Goal: Find specific page/section: Find specific page/section

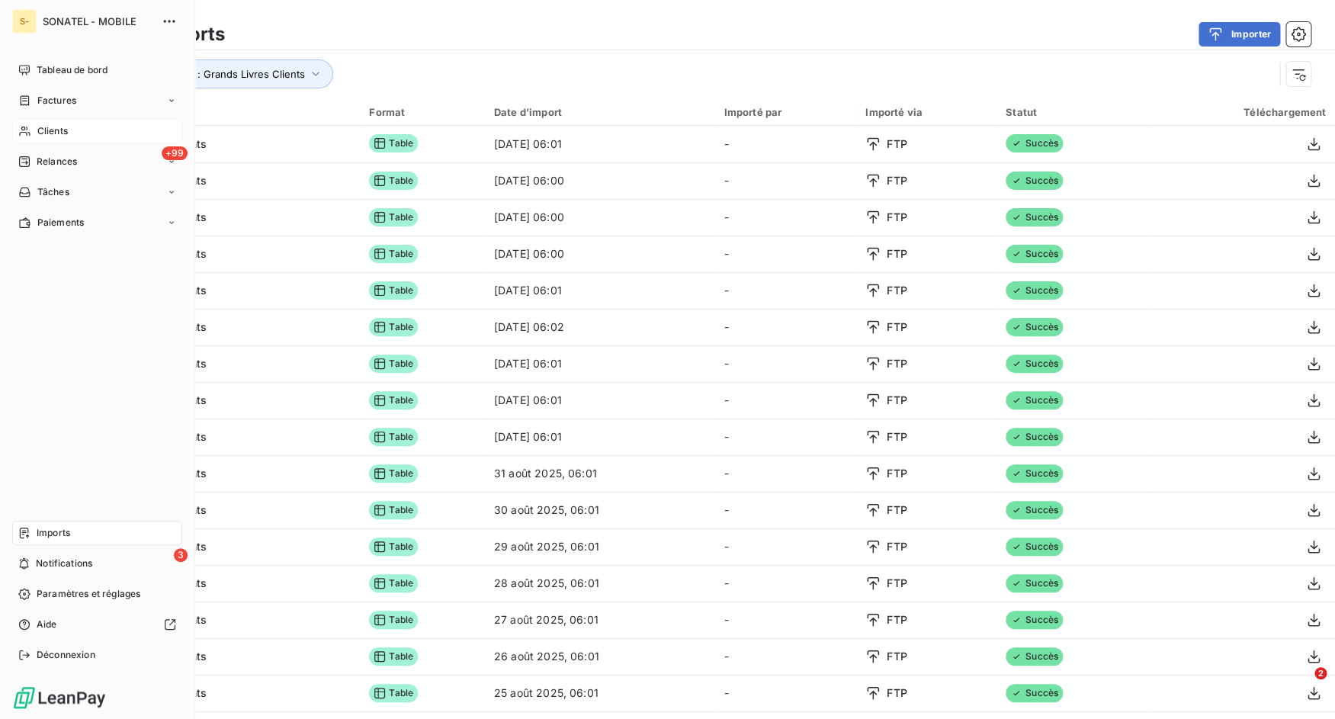
click at [67, 123] on div "Clients" at bounding box center [97, 131] width 170 height 24
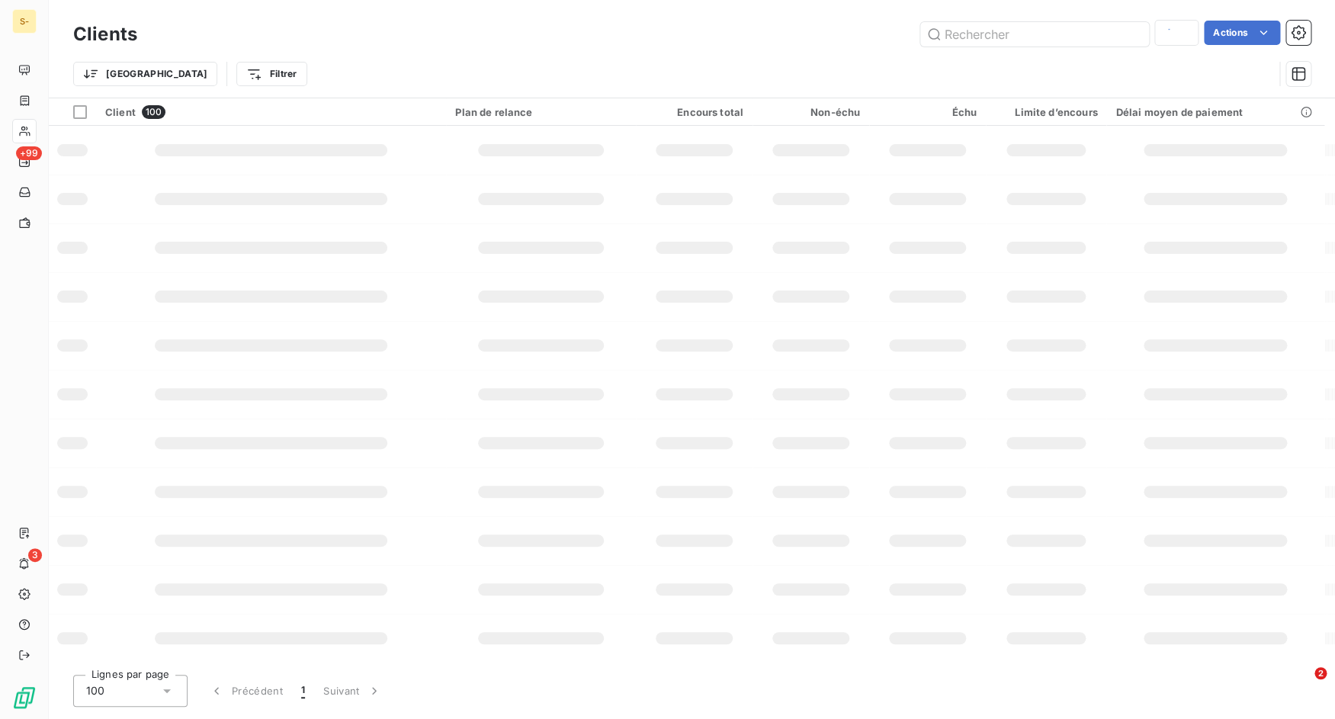
type input "10118"
click at [1003, 31] on input "text" at bounding box center [1034, 34] width 229 height 24
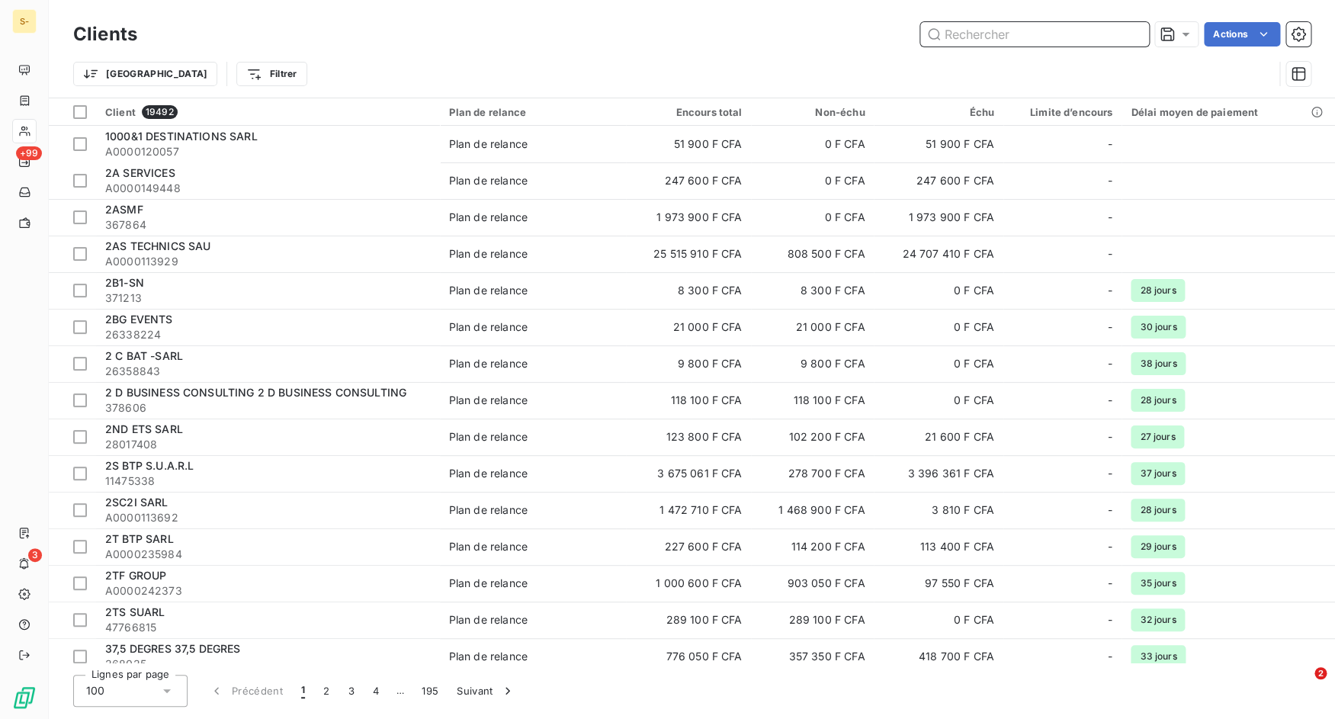
paste input "A0000217518"
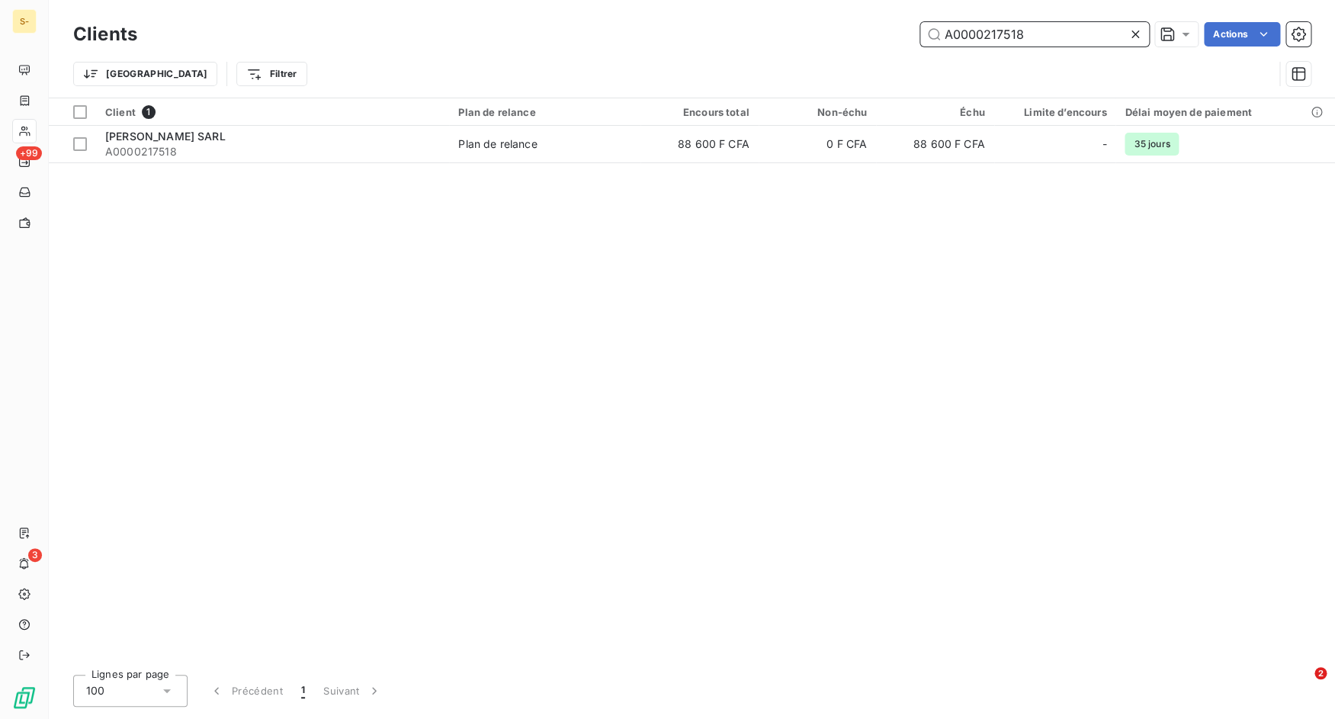
type input "A0000217518"
click at [278, 169] on div "Client 1 Plan de relance Encours total Non-échu Échu Limite d’encours Délai moy…" at bounding box center [692, 380] width 1286 height 564
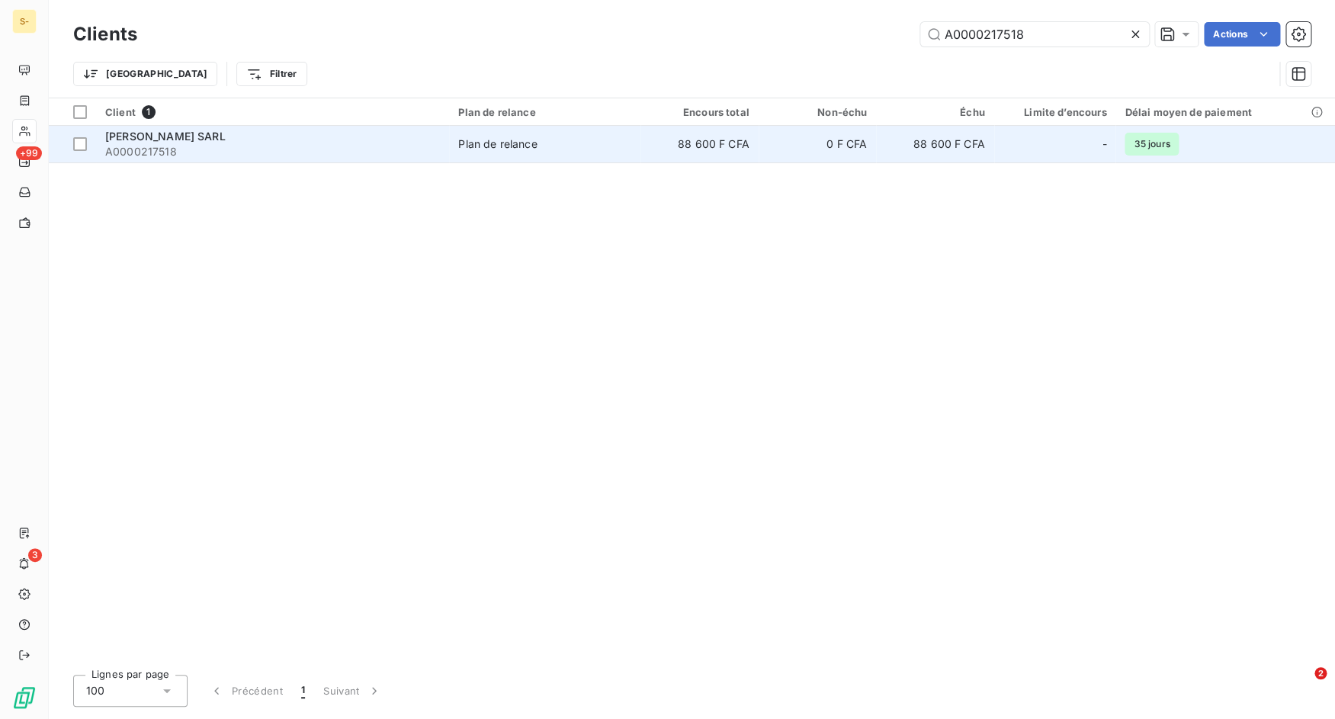
click at [279, 156] on span "A0000217518" at bounding box center [272, 151] width 335 height 15
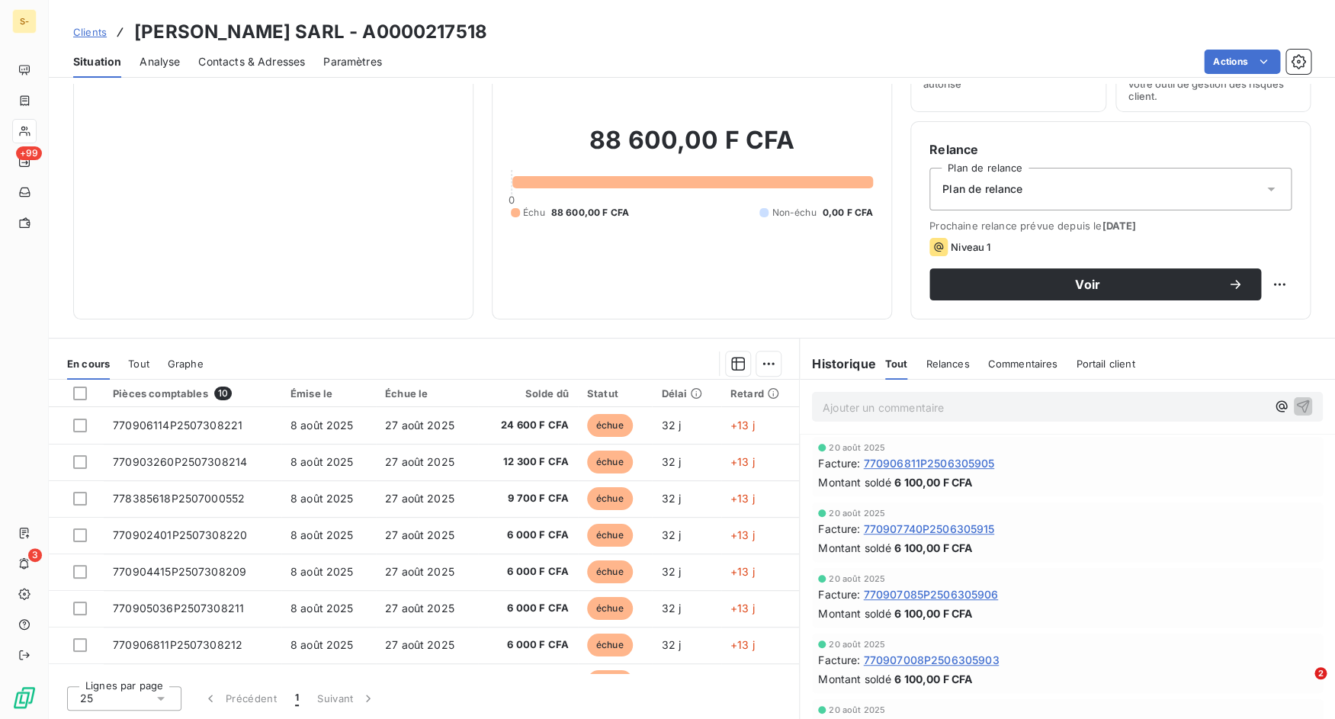
click at [137, 366] on span "Tout" at bounding box center [138, 364] width 21 height 12
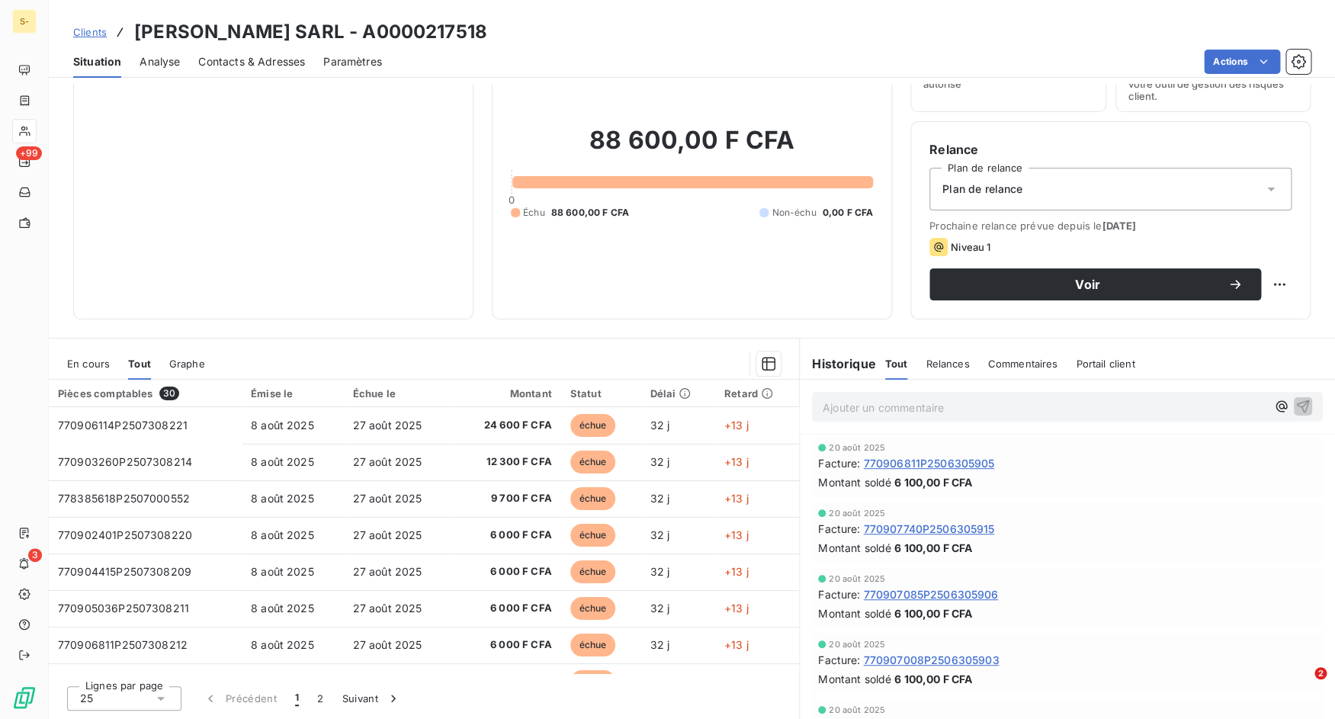
click at [68, 364] on span "En cours" at bounding box center [88, 364] width 43 height 12
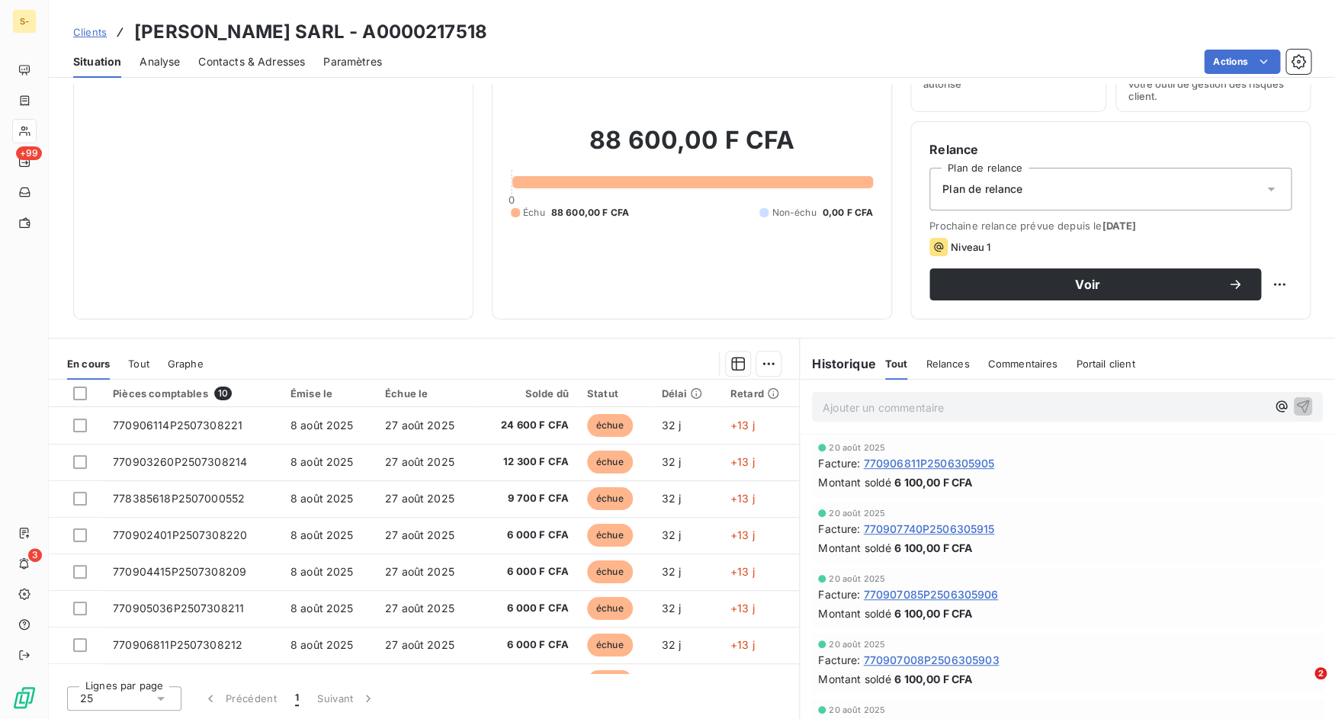
click at [87, 26] on link "Clients" at bounding box center [90, 31] width 34 height 15
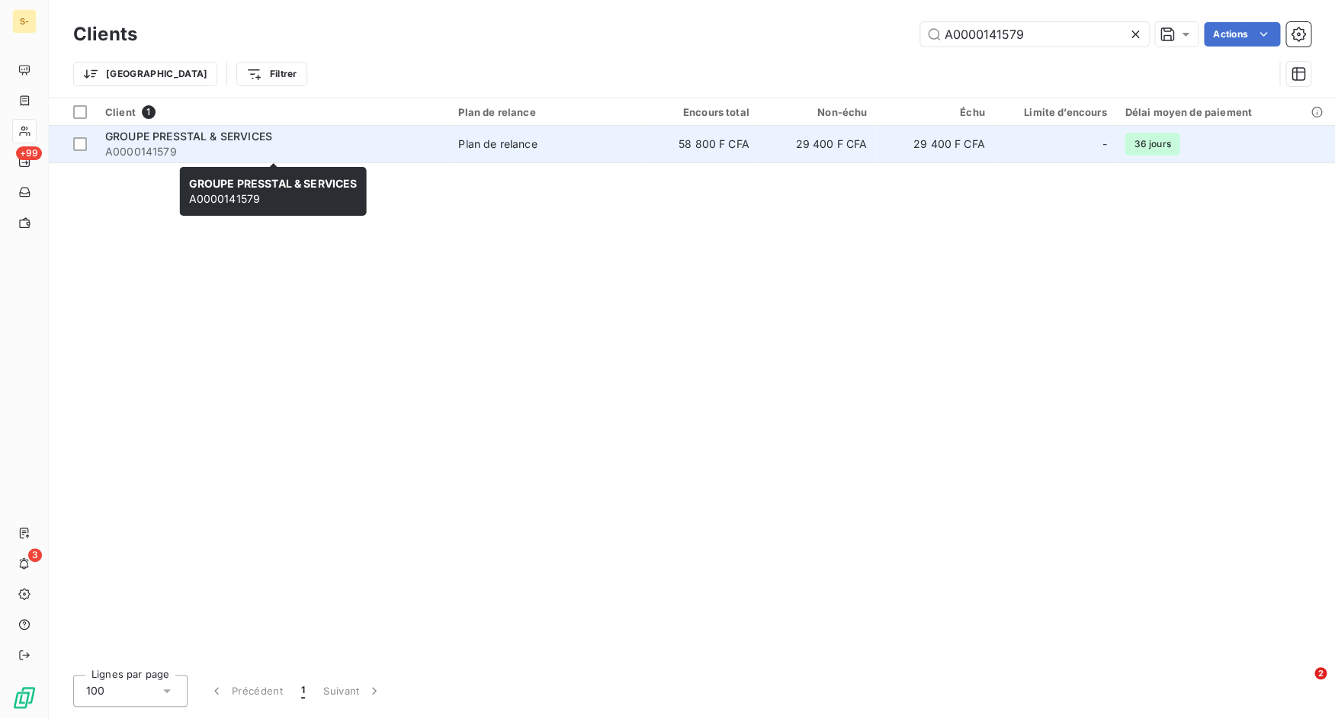
type input "A0000141579"
click at [317, 148] on span "A0000141579" at bounding box center [272, 151] width 335 height 15
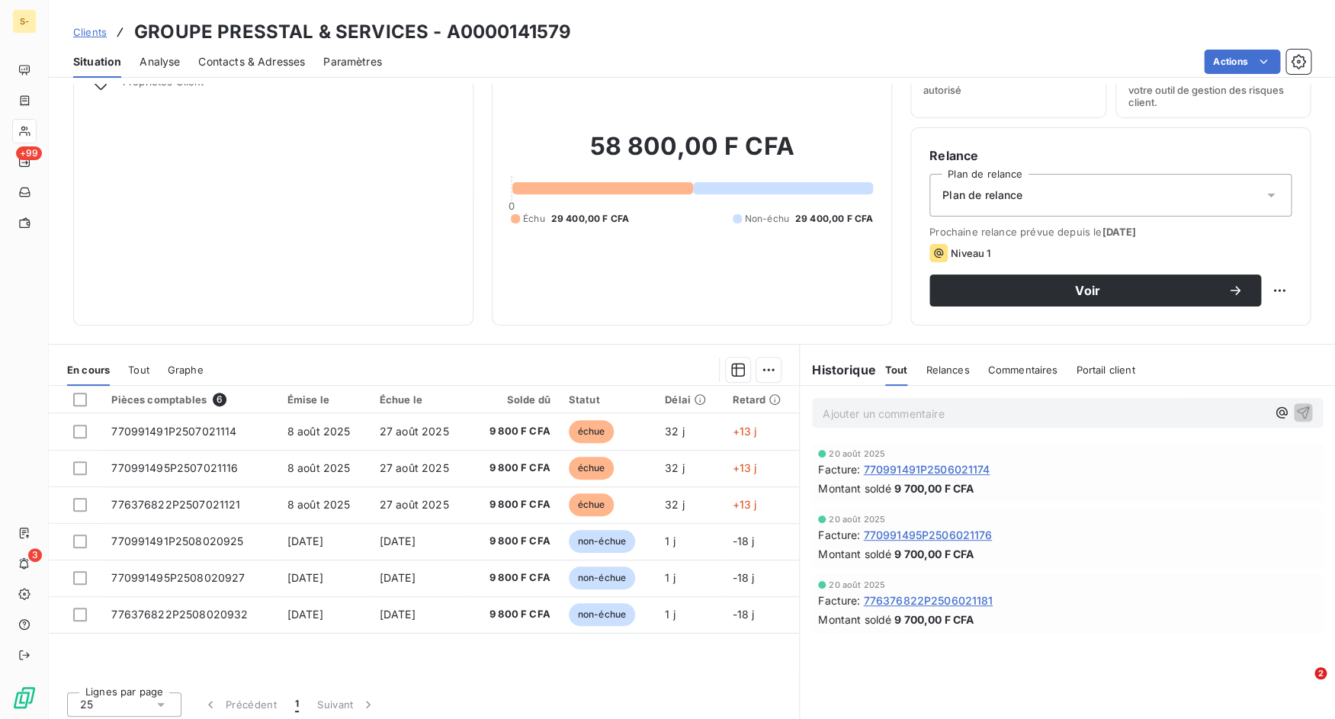
scroll to position [86, 0]
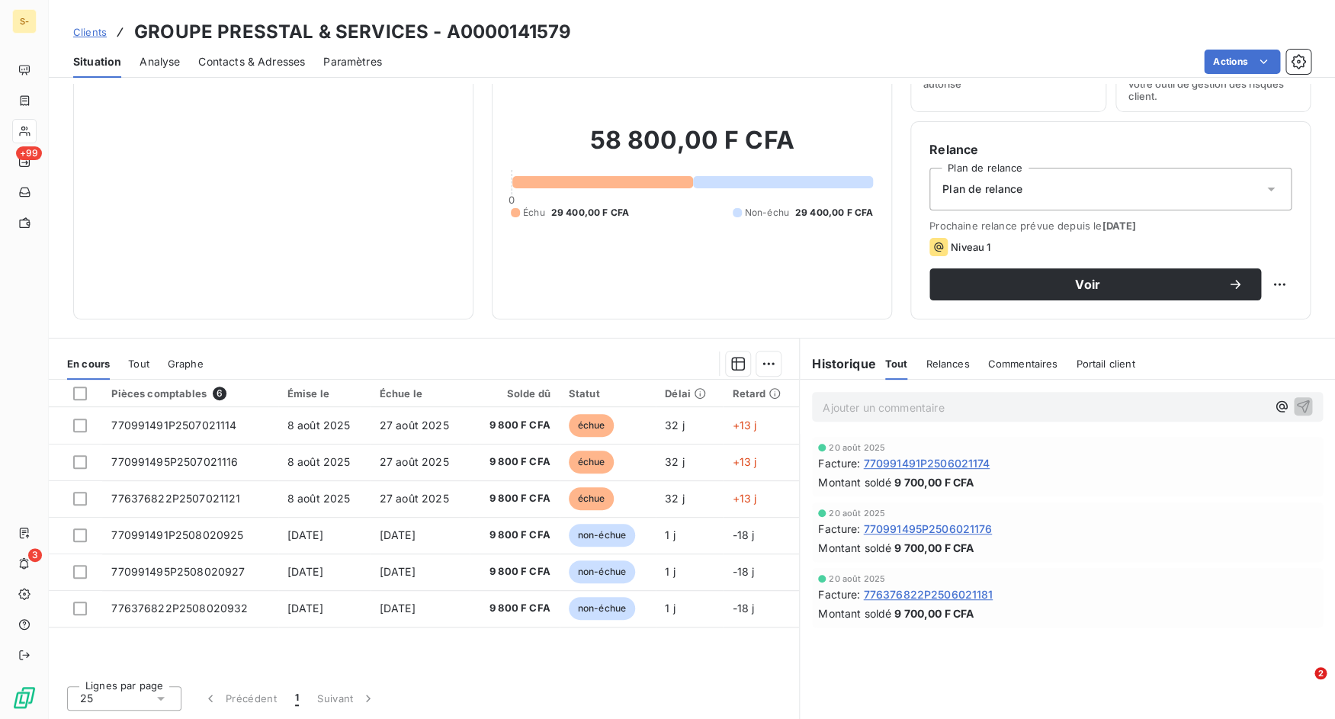
click at [91, 34] on span "Clients" at bounding box center [90, 32] width 34 height 12
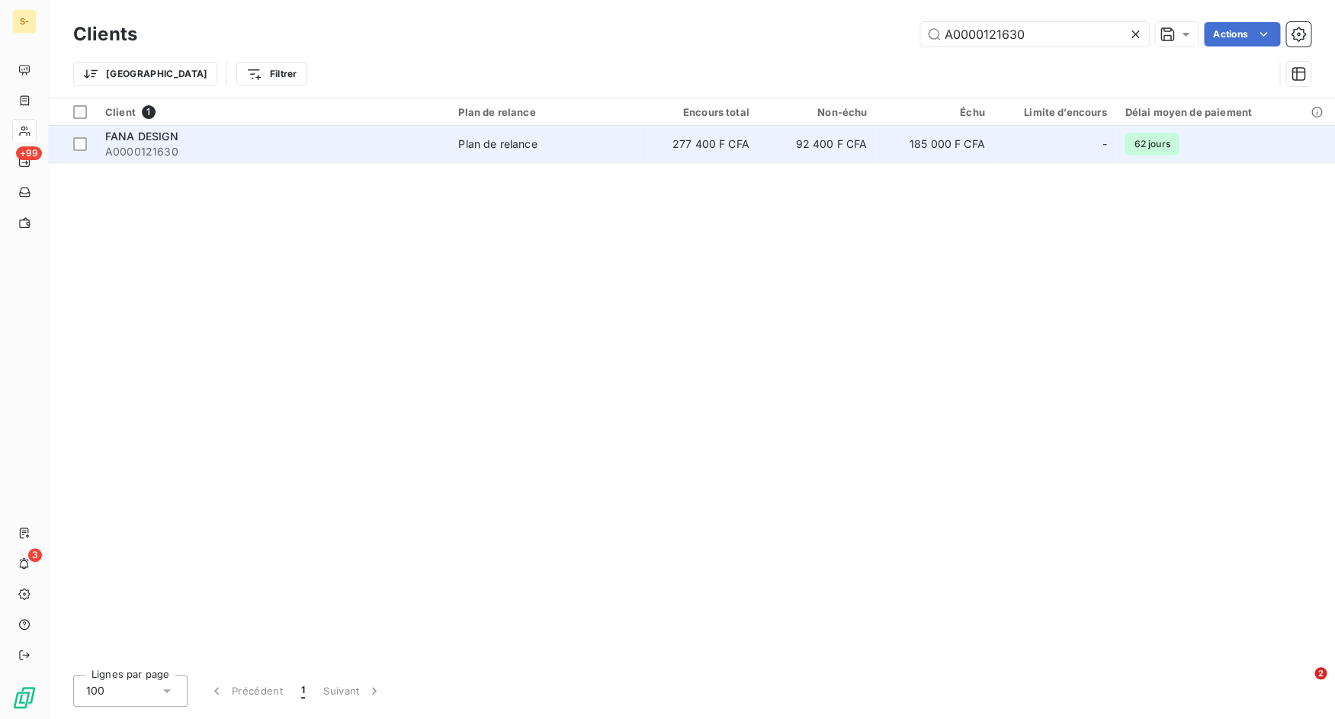
type input "A0000121630"
click at [311, 152] on span "A0000121630" at bounding box center [272, 151] width 335 height 15
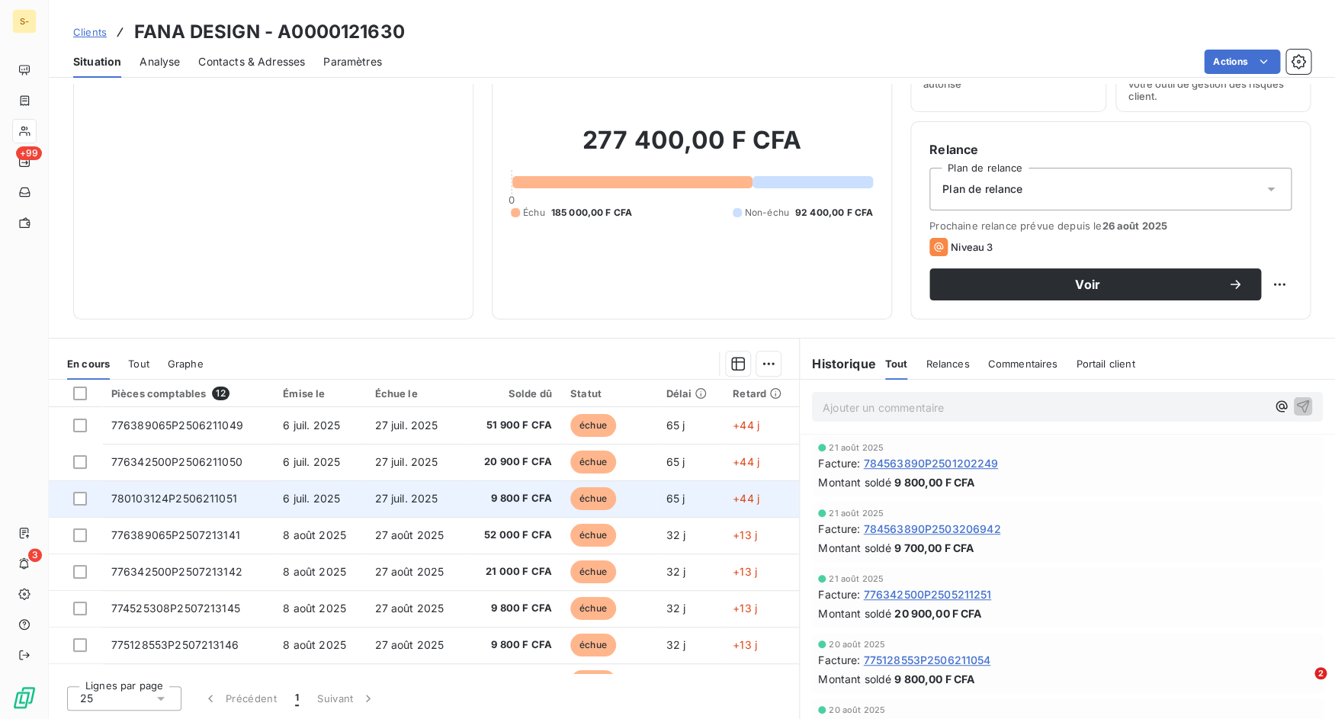
click at [201, 500] on span "780103124P2506211051" at bounding box center [174, 498] width 126 height 13
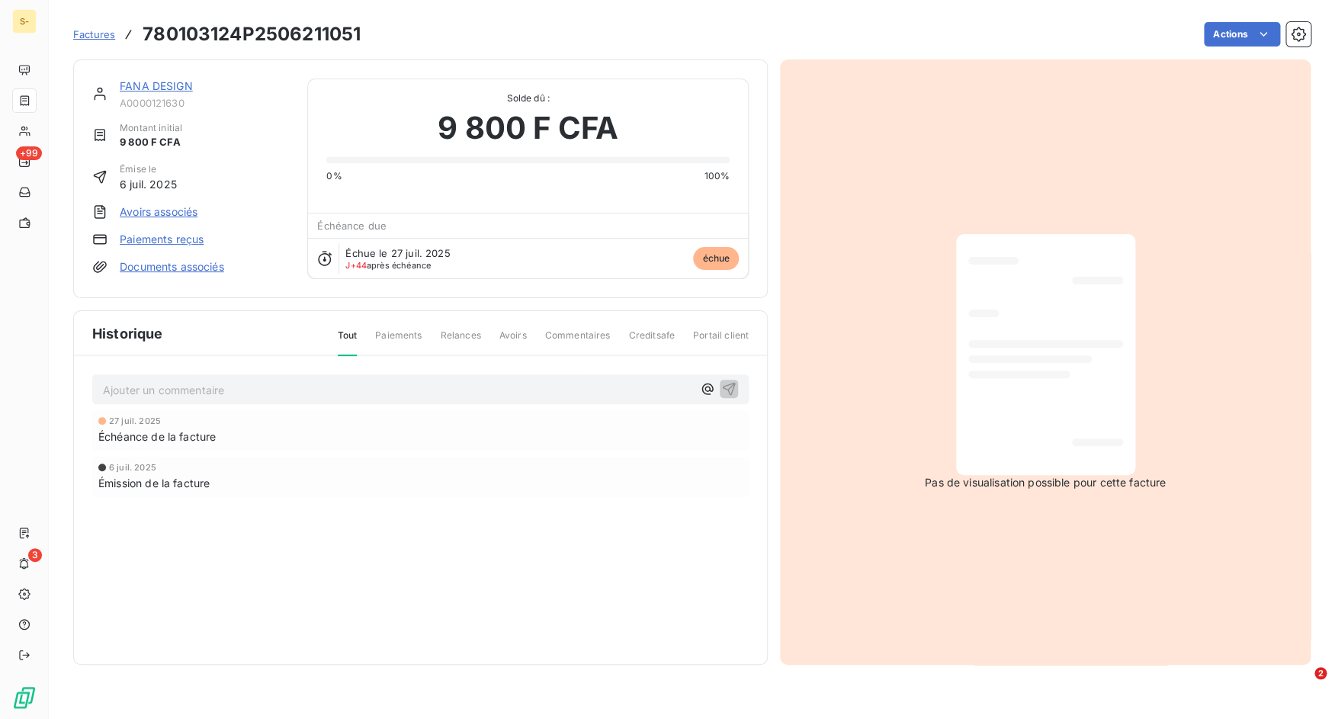
click at [242, 37] on h3 "780103124P2506211051" at bounding box center [252, 34] width 218 height 27
copy h3 "780103124P2506211051"
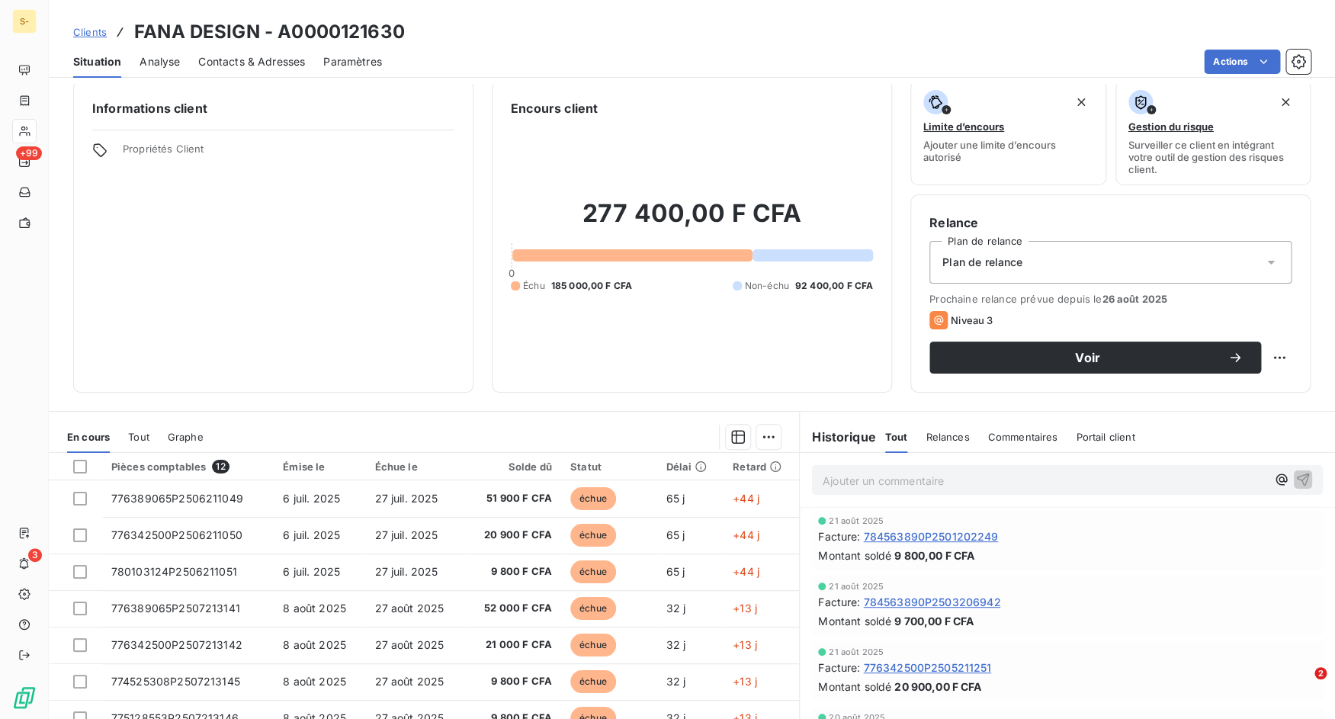
click at [95, 27] on span "Clients" at bounding box center [90, 32] width 34 height 12
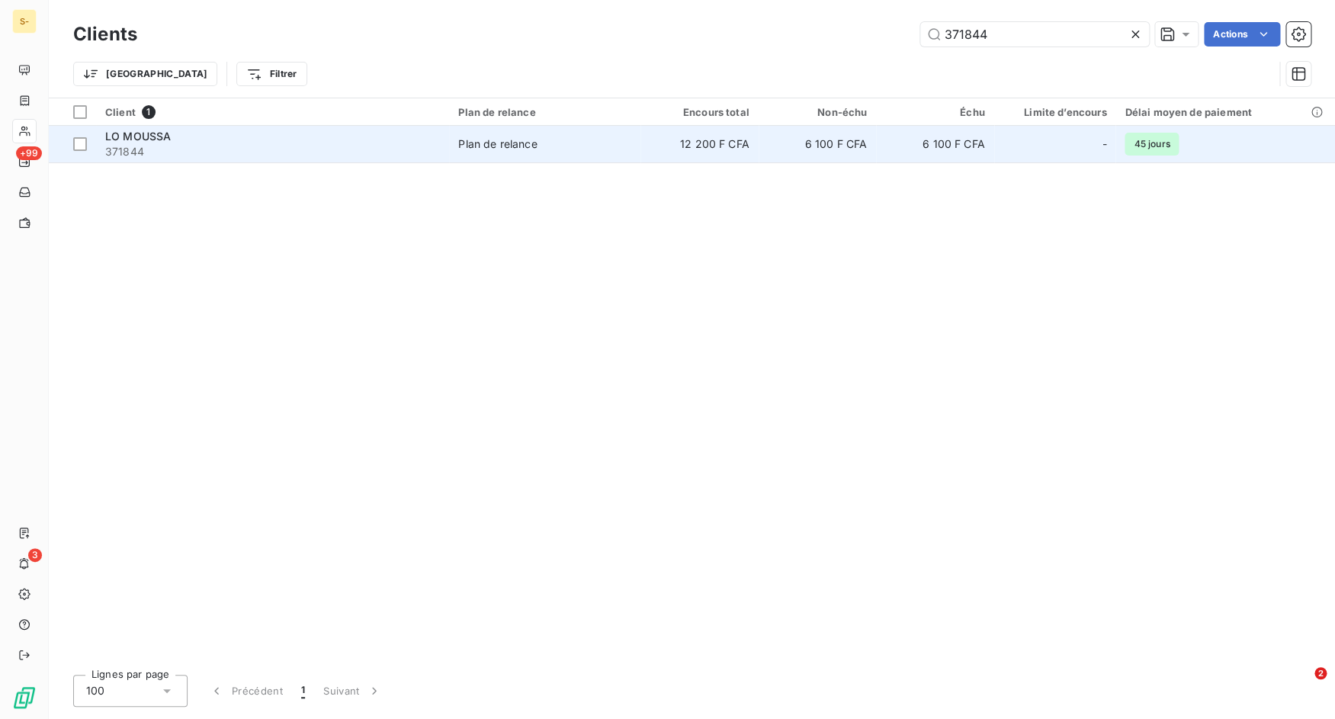
type input "371844"
click at [242, 145] on span "371844" at bounding box center [272, 151] width 335 height 15
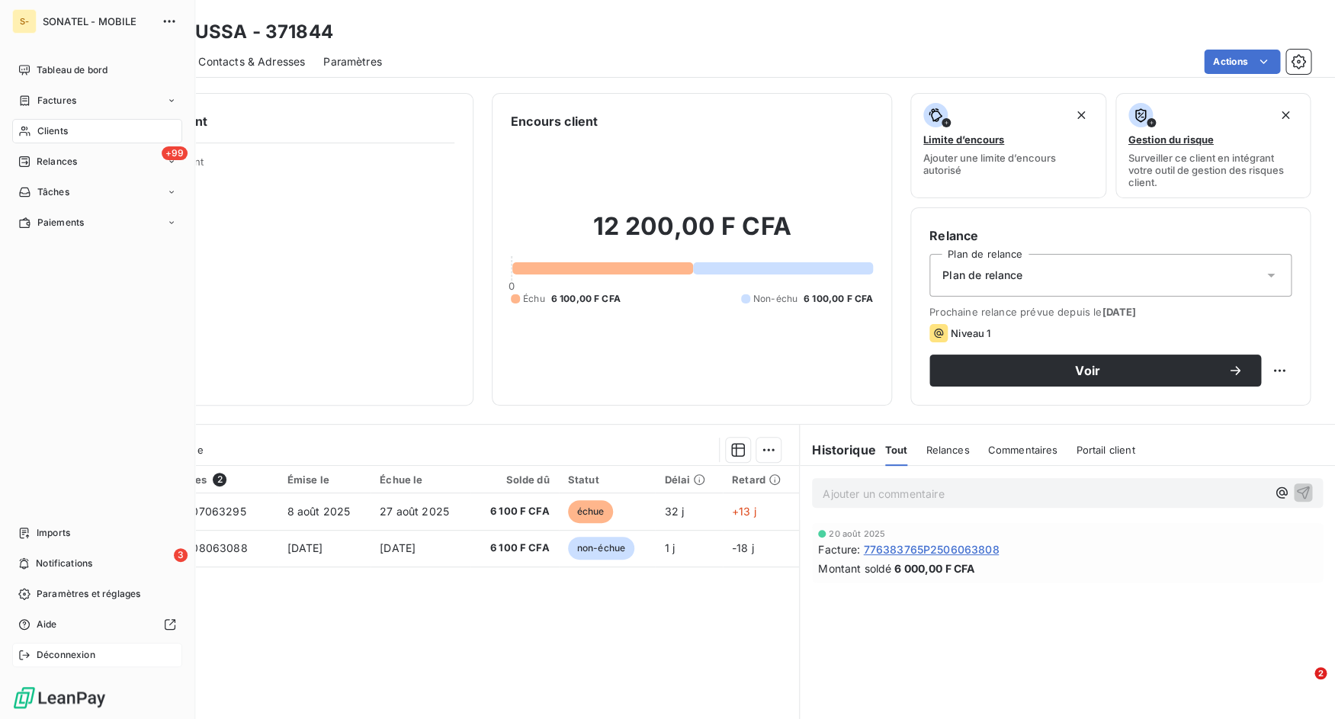
click at [16, 652] on div "Déconnexion" at bounding box center [97, 655] width 170 height 24
